Goal: Use online tool/utility: Utilize a website feature to perform a specific function

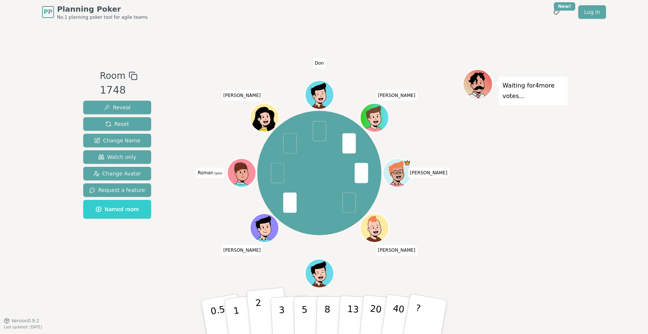
click at [262, 310] on button "2" at bounding box center [268, 317] width 43 height 60
click at [238, 307] on button "1" at bounding box center [245, 316] width 45 height 61
click at [278, 307] on button "3" at bounding box center [290, 316] width 41 height 59
click at [300, 304] on button "5" at bounding box center [313, 316] width 39 height 57
click at [285, 305] on button "3" at bounding box center [290, 316] width 41 height 59
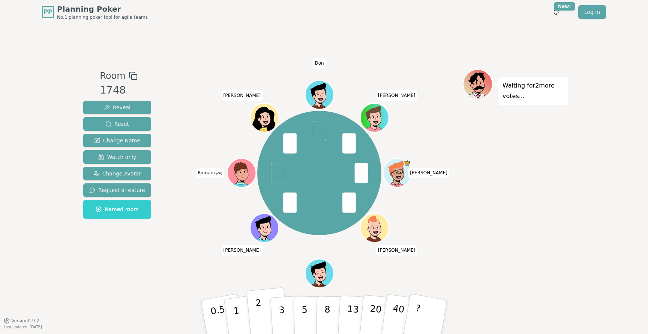
click at [257, 307] on p "2" at bounding box center [260, 317] width 10 height 41
click at [257, 305] on p "2" at bounding box center [260, 317] width 10 height 41
click at [286, 307] on button "3" at bounding box center [290, 316] width 41 height 59
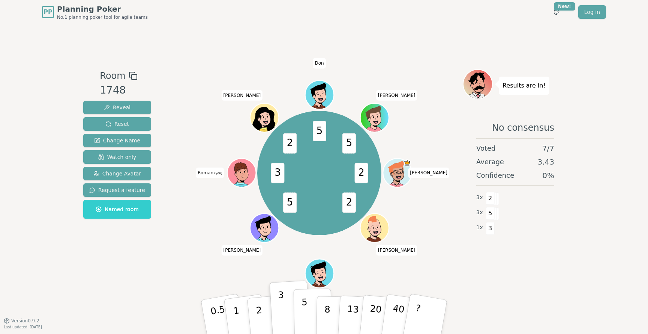
click at [308, 308] on button "5" at bounding box center [313, 316] width 39 height 57
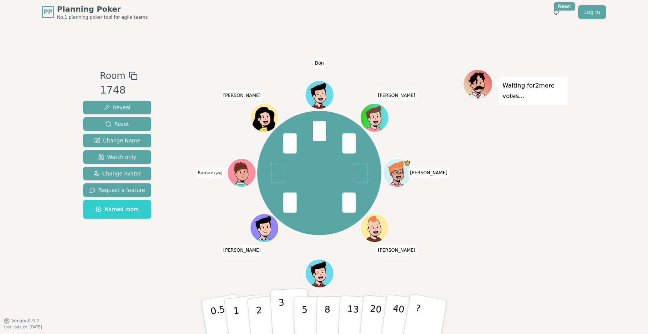
click at [284, 316] on p "3" at bounding box center [282, 317] width 8 height 41
click at [284, 313] on p "3" at bounding box center [282, 317] width 8 height 41
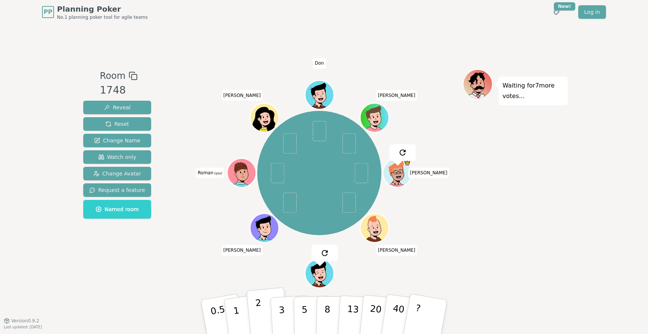
click at [262, 306] on button "2" at bounding box center [268, 317] width 43 height 60
